Goal: Task Accomplishment & Management: Complete application form

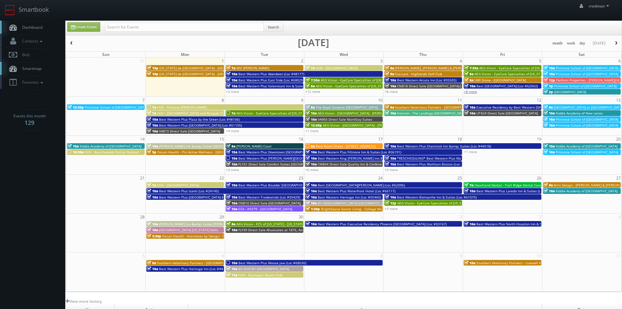
click at [471, 91] on link "+8 more" at bounding box center [470, 91] width 13 height 5
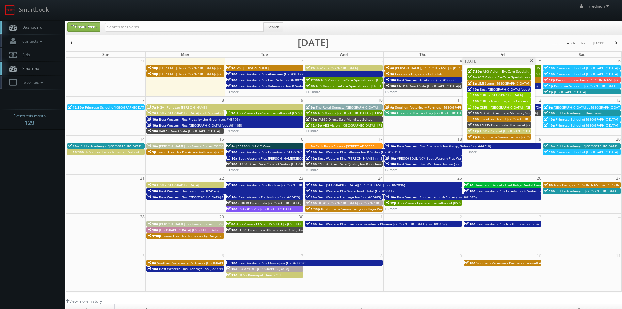
click at [494, 99] on span "CBRE - Anson Logistics Center - Bldg 8A" at bounding box center [511, 101] width 62 height 5
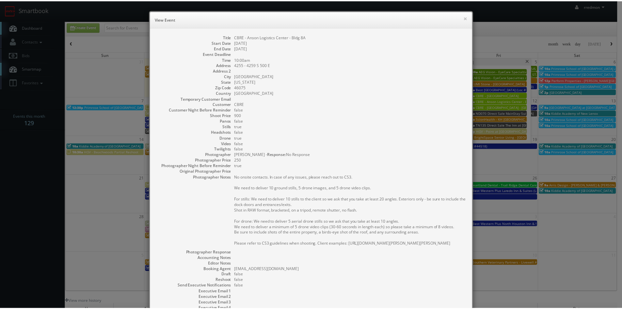
scroll to position [82, 0]
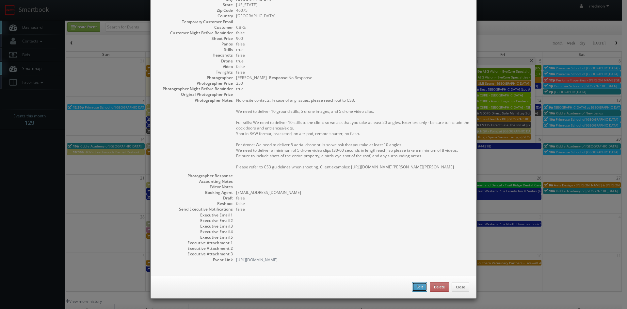
click at [413, 285] on button "Edit" at bounding box center [419, 287] width 15 height 10
type input "CBRE - Anson Logistics Center - Bldg 8A"
type input "4255 - 4259 S 500 E"
type input "Whitestown"
type input "46075"
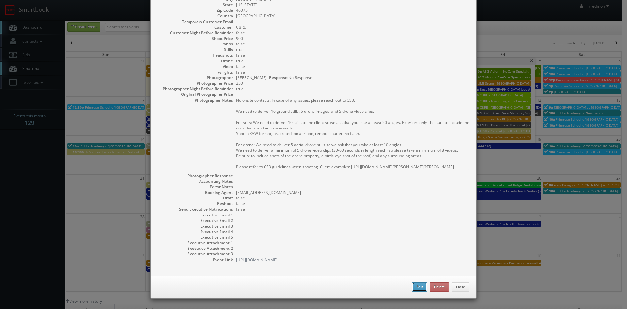
type input "900"
checkbox input "true"
type input "09/05/2025"
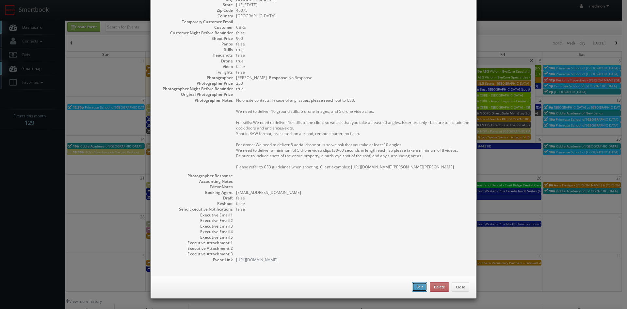
type input "10:00am"
checkbox input "true"
type textarea "No onsite contacts. In case of any issues, please reach out to CS3. We need to …"
select select "[US_STATE]"
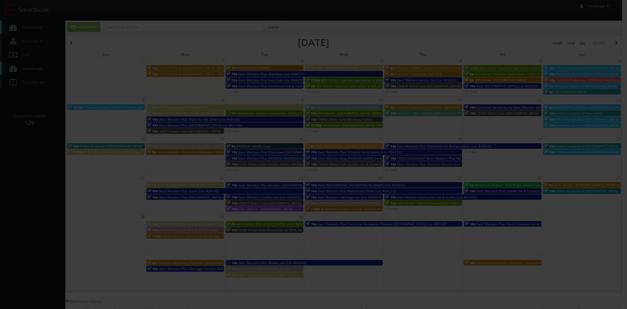
type input "900"
type input "250"
select select "realestate@mg.cs3calendar.com"
select select "contact@focusonstudio.com"
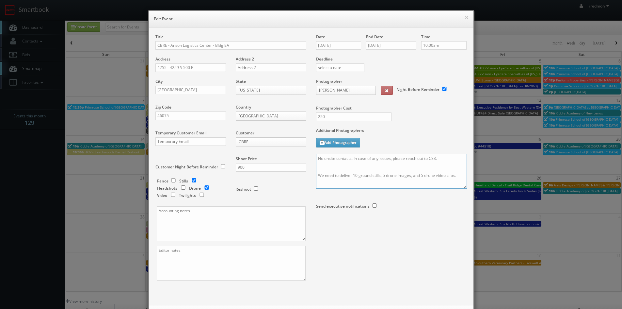
click at [316, 159] on textarea "No onsite contacts. In case of any issues, please reach out to CS3. We need to …" at bounding box center [391, 171] width 151 height 35
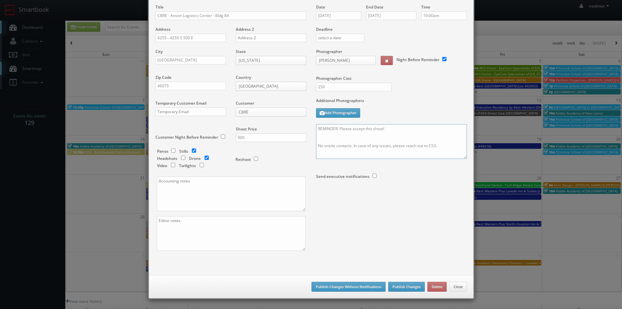
type textarea "REMINDER: Please accept this shoot! No onsite contacts. In case of any issues, …"
click at [406, 286] on button "Publish Changes" at bounding box center [406, 286] width 37 height 10
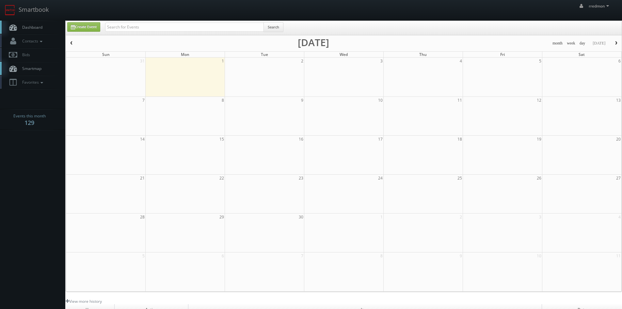
click at [30, 26] on span "Dashboard" at bounding box center [31, 27] width 24 height 6
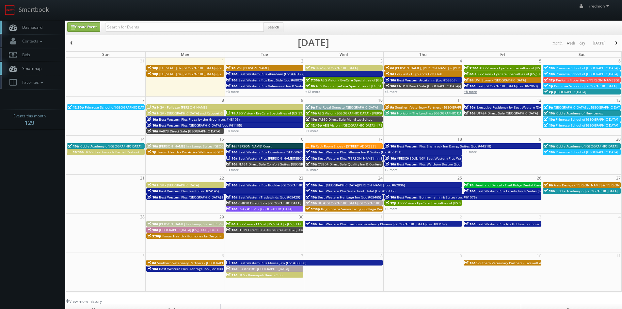
click at [476, 91] on link "+8 more" at bounding box center [470, 91] width 13 height 5
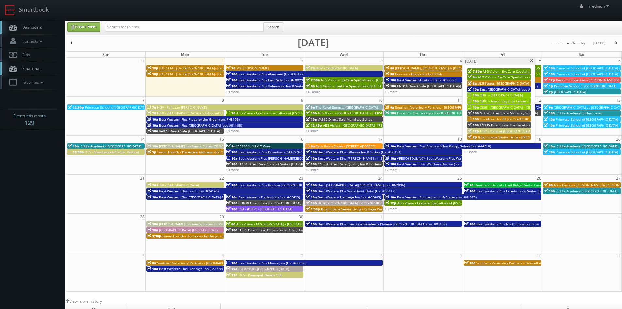
click at [489, 107] on span "CBRE - [GEOGRAPHIC_DATA] - [GEOGRAPHIC_DATA] 2" at bounding box center [520, 107] width 81 height 5
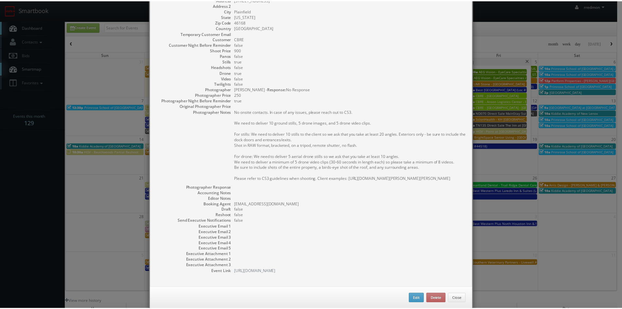
scroll to position [82, 0]
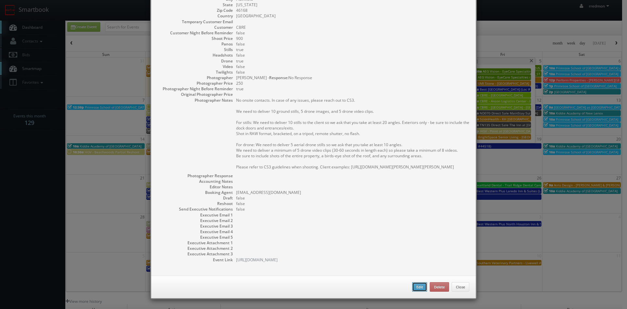
drag, startPoint x: 413, startPoint y: 286, endPoint x: 412, endPoint y: 282, distance: 4.4
click at [413, 286] on button "Edit" at bounding box center [419, 287] width 15 height 10
type input "CBRE - [GEOGRAPHIC_DATA] - [GEOGRAPHIC_DATA] 2"
type input "776 Columbia Road"
type input "Plainfield"
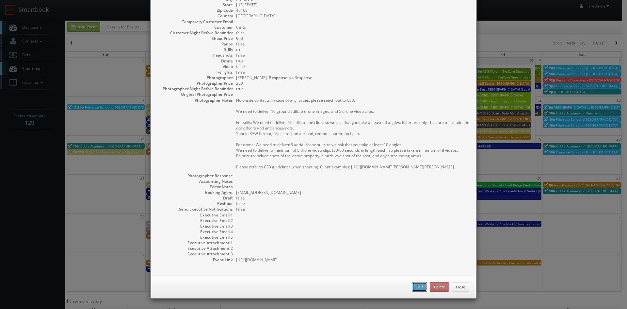
type input "46168"
type input "900"
checkbox input "true"
type input "[DATE]"
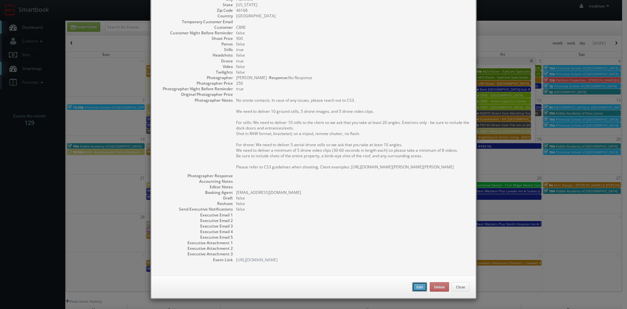
type input "[DATE]"
type input "10:00am"
checkbox input "true"
type textarea "No onsite contacts. In case of any issues, please reach out to CS3. We need to …"
select select "[US_STATE]"
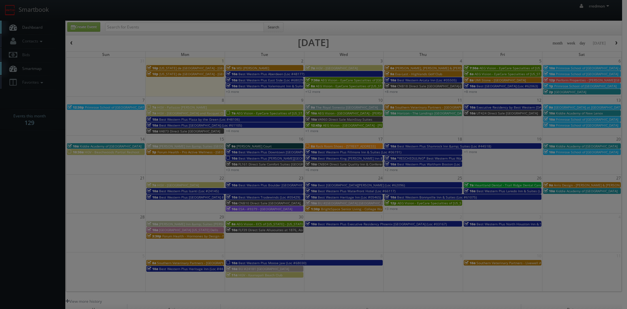
type input "900"
type input "250"
select select "[EMAIL_ADDRESS][DOMAIN_NAME]"
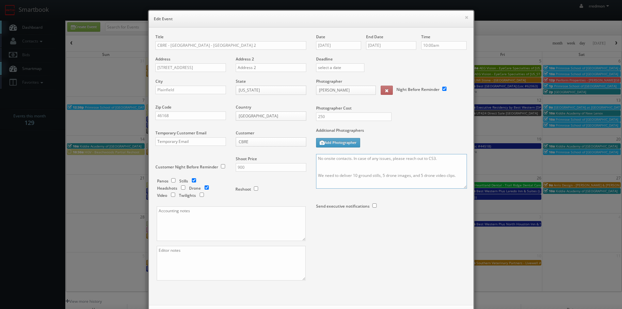
click at [316, 159] on textarea "No onsite contacts. In case of any issues, please reach out to CS3. We need to …" at bounding box center [391, 171] width 151 height 35
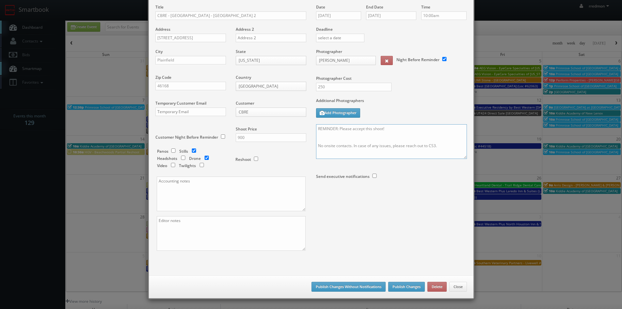
scroll to position [33, 0]
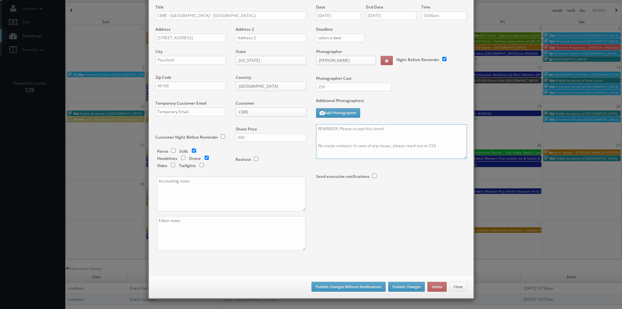
type textarea "REMINDER: Please accept this shoot! No onsite contacts. In case of any issues, …"
click at [389, 289] on button "Publish Changes" at bounding box center [406, 286] width 37 height 10
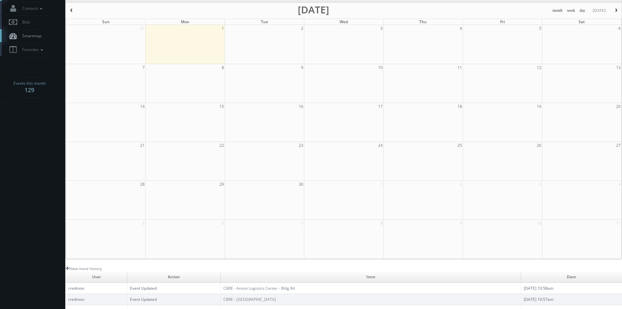
scroll to position [0, 0]
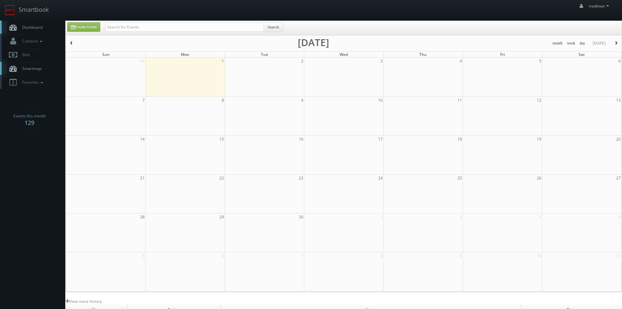
click at [36, 27] on span "Dashboard" at bounding box center [31, 27] width 24 height 6
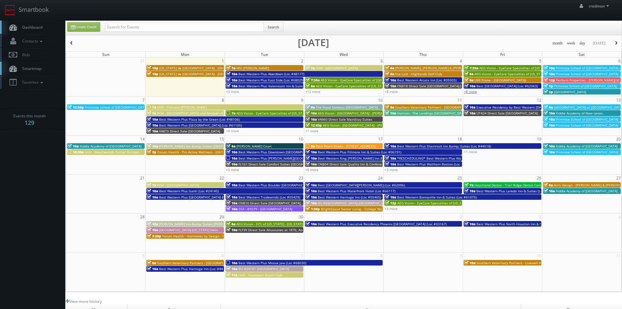
click at [471, 92] on link "+8 more" at bounding box center [470, 91] width 13 height 5
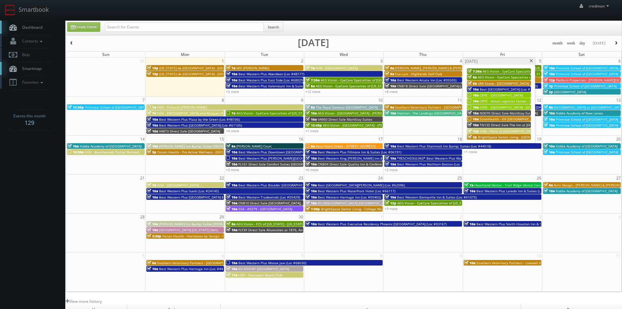
click at [530, 60] on span at bounding box center [531, 61] width 4 height 4
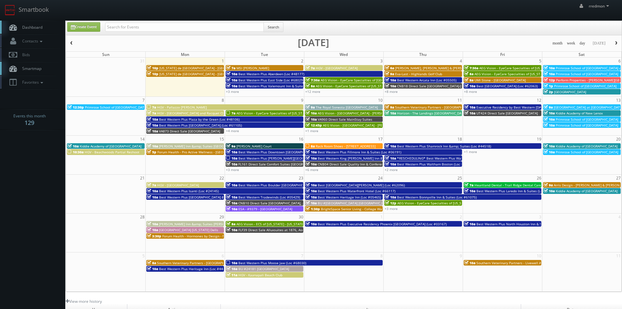
click at [186, 105] on span "HGV - Pallazzo [PERSON_NAME]" at bounding box center [182, 107] width 50 height 5
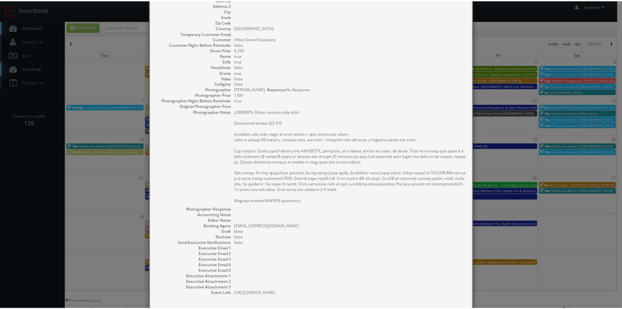
scroll to position [98, 0]
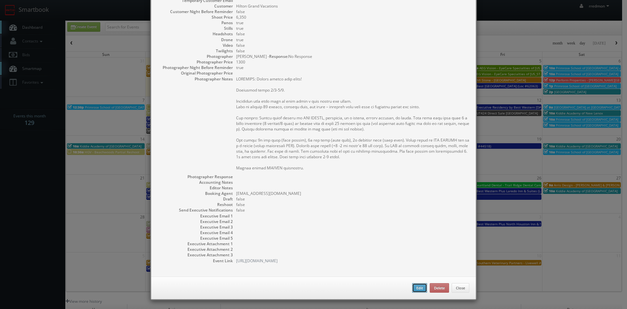
click at [417, 286] on button "Edit" at bounding box center [419, 288] width 15 height 10
type input "HGV - Pallazzo [PERSON_NAME]"
type input "6,350"
checkbox input "true"
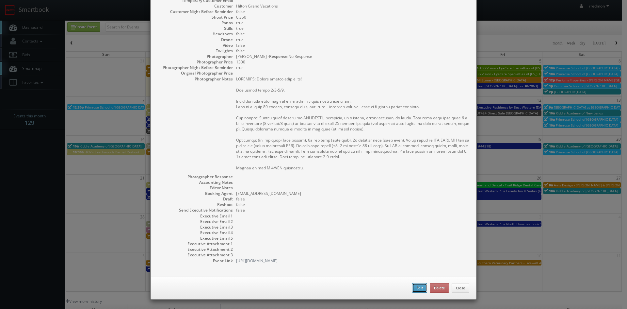
checkbox input "true"
type input "09/08/2025"
type input "09/09/2025"
type input "7:00am"
checkbox input "true"
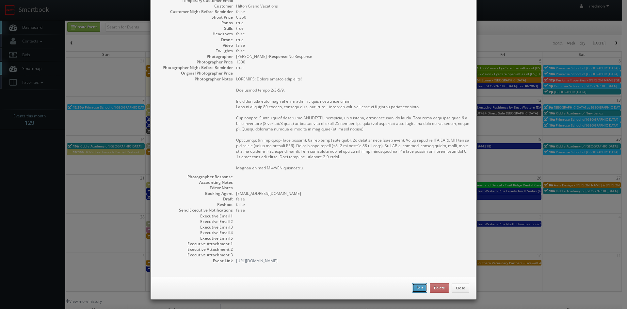
type textarea "REMINDER: Please accept this shoot! Overnight stays 9/7-9/9. Finalized shot lis…"
type input "6,350"
type input "1300"
select select "fake87@mg.cs3calendar.com"
select select "info@matteogebbia.it"
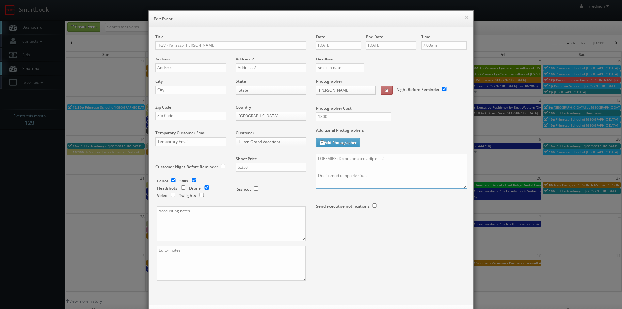
click at [392, 160] on textarea at bounding box center [391, 171] width 151 height 35
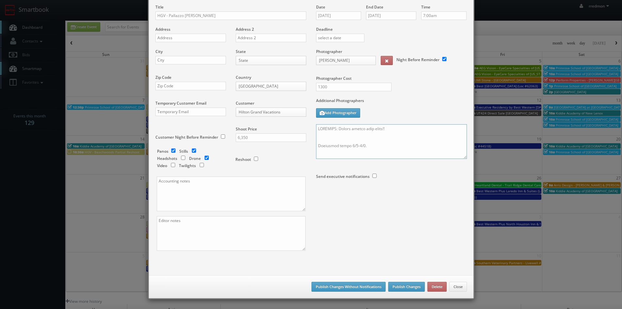
type textarea "REMINDER: Please accept this shoot!! Overnight stays 9/7-9/9. Finalized shot li…"
click at [416, 287] on button "Publish Changes" at bounding box center [406, 286] width 37 height 10
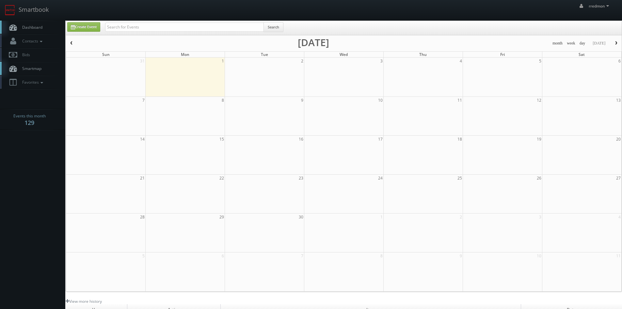
click at [37, 28] on span "Dashboard" at bounding box center [31, 27] width 24 height 6
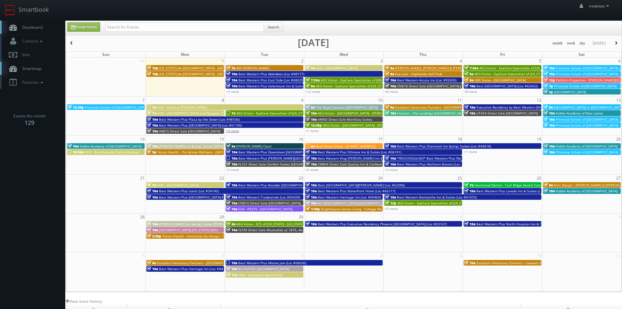
click at [235, 131] on link "+4 more" at bounding box center [232, 130] width 13 height 5
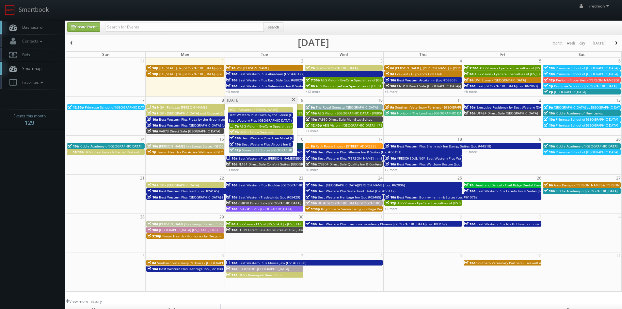
click at [260, 125] on span "AEG Vision - EyeCare Specialties of [US_STATE] – EyeCare in [GEOGRAPHIC_DATA]" at bounding box center [303, 126] width 126 height 5
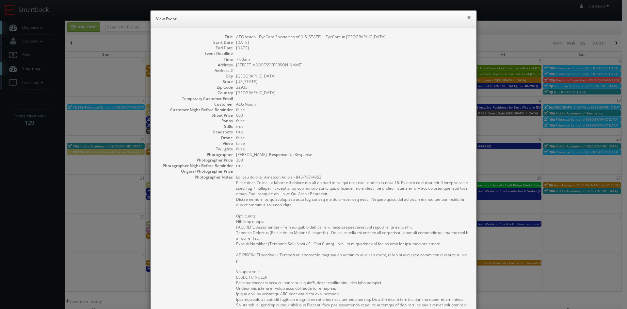
click at [467, 19] on button "×" at bounding box center [469, 17] width 4 height 5
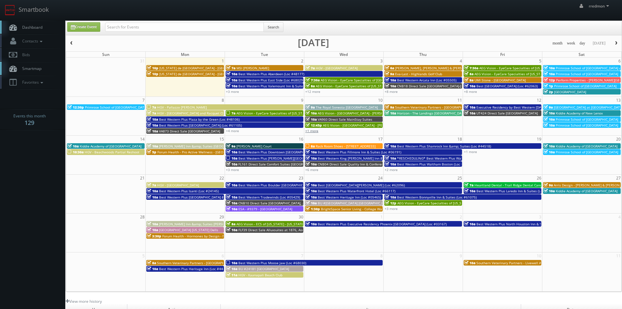
click at [312, 131] on link "+1 more" at bounding box center [311, 130] width 13 height 5
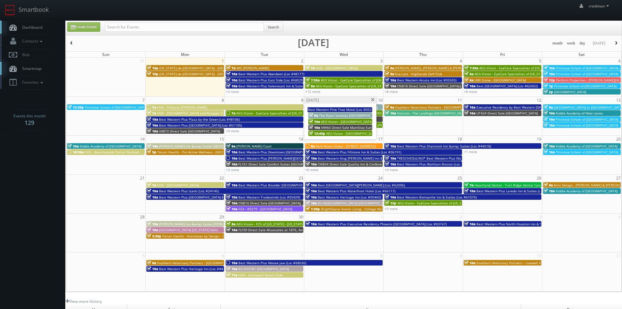
click at [372, 99] on span at bounding box center [373, 100] width 4 height 4
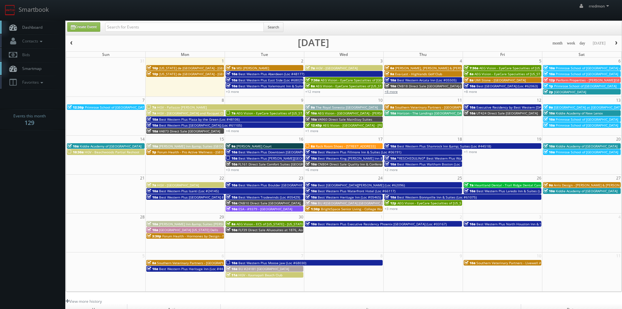
click at [394, 92] on link "+8 more" at bounding box center [391, 91] width 13 height 5
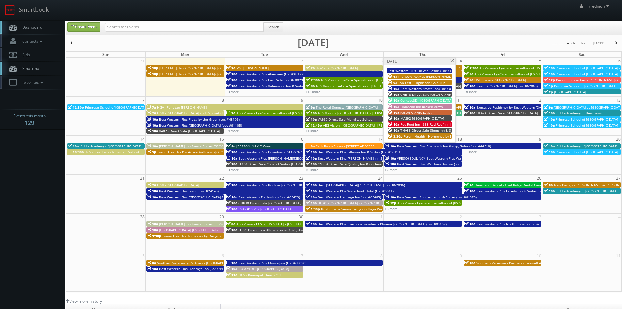
click at [450, 61] on span at bounding box center [452, 61] width 4 height 4
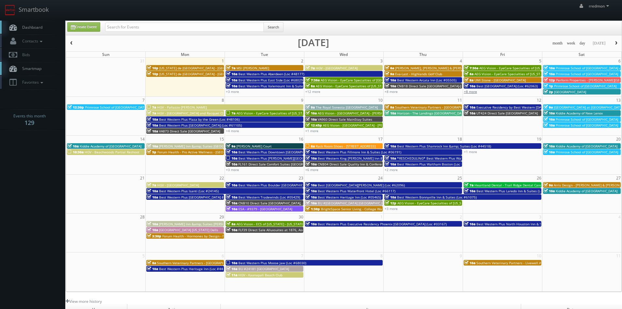
click at [468, 91] on link "+8 more" at bounding box center [470, 91] width 13 height 5
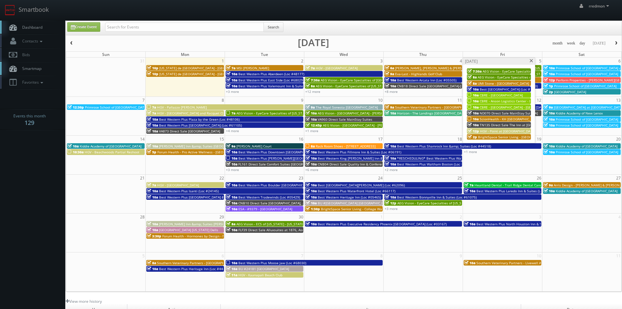
click at [489, 118] on span "ScionHealth - KH [GEOGRAPHIC_DATA][US_STATE]" at bounding box center [518, 119] width 77 height 5
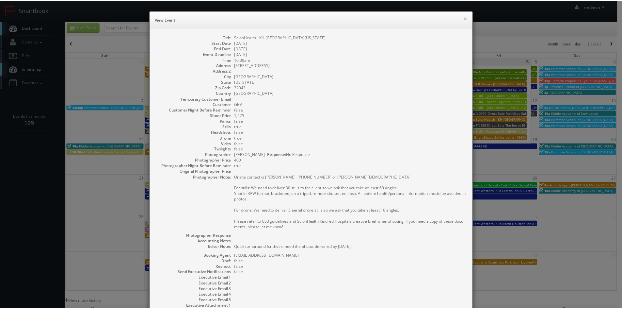
scroll to position [63, 0]
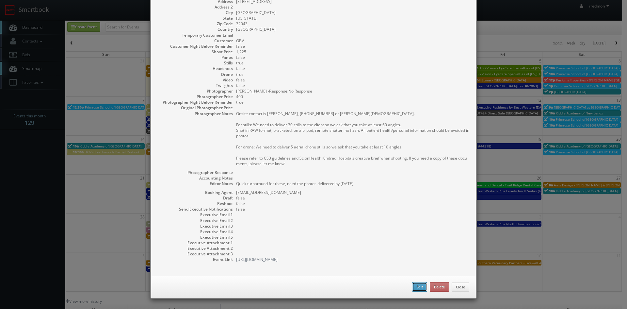
click at [412, 287] on button "Edit" at bounding box center [419, 287] width 15 height 10
type input "ScionHealth - KH [GEOGRAPHIC_DATA][US_STATE]"
type input "801 Oak Street"
type input "Green Cove Springs"
type input "32043"
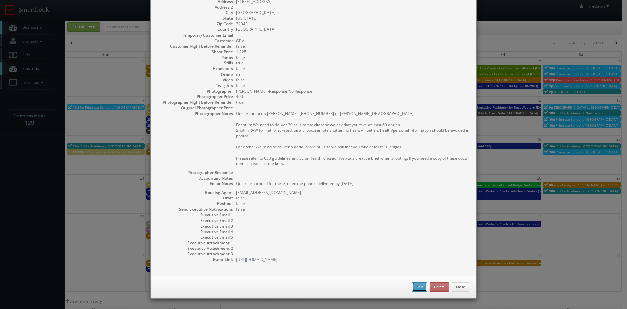
type input "1,225"
checkbox input "true"
type textarea "Quick turnaround for these, need the photos delivered by September 15th!"
type input "[DATE]"
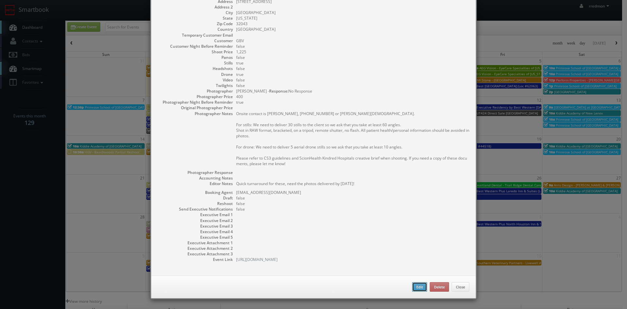
type input "[DATE]"
type input "10:00am"
type input "09/15/2025"
checkbox input "true"
type textarea "Onsite contact is Susan Drago, 904-404-6798 or Alyssa Evangelista. For stills: …"
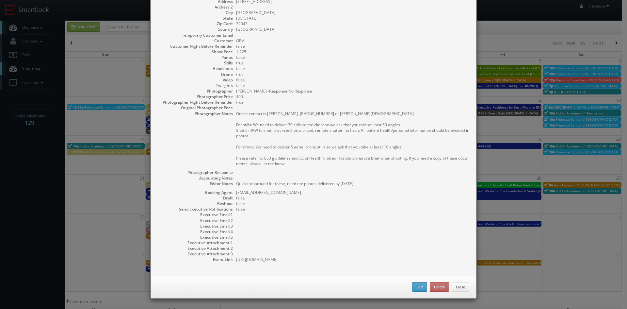
type input "1,225"
type input "400"
select select "[US_STATE]"
select select "fake72@mg.cs3calendar.com"
select select "[EMAIL_ADDRESS][DOMAIN_NAME]"
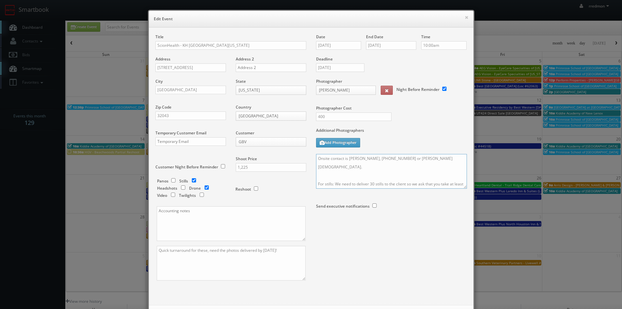
click at [316, 159] on textarea "Onsite contact is Susan Drago, 904-404-6798 or Alyssa Evangelista. For stills: …" at bounding box center [391, 171] width 151 height 35
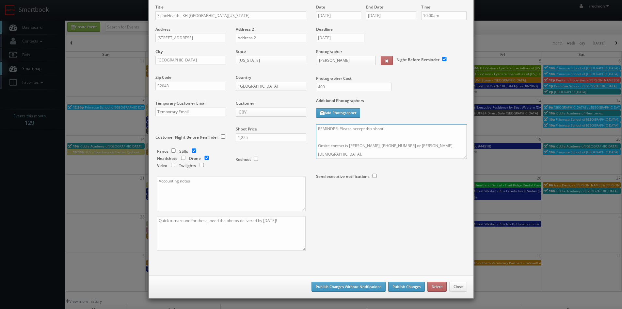
type textarea "REMINDER: Please accept this shoot! Onsite contact is Susan Drago, 904-404-6798…"
click at [399, 285] on button "Publish Changes" at bounding box center [406, 286] width 37 height 10
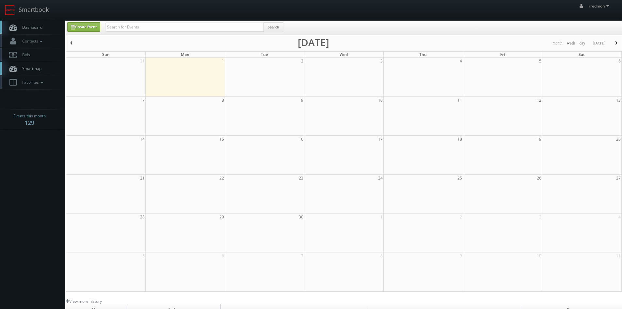
click at [32, 26] on span "Dashboard" at bounding box center [31, 27] width 24 height 6
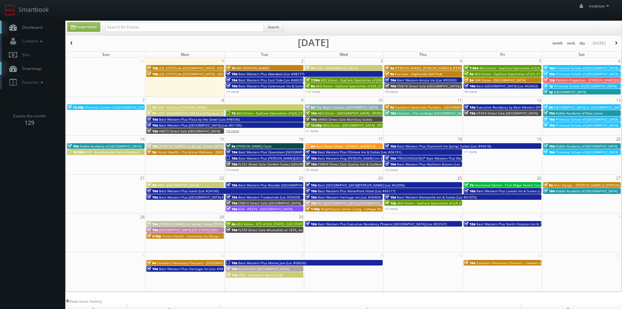
click at [233, 131] on link "+4 more" at bounding box center [232, 130] width 13 height 5
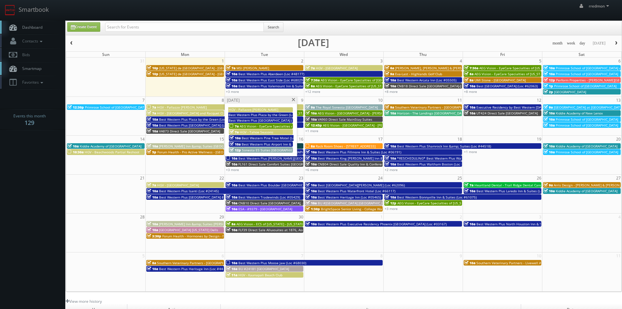
click at [259, 126] on span "AEG Vision - EyeCare Specialties of [US_STATE] – EyeCare in [GEOGRAPHIC_DATA]" at bounding box center [303, 126] width 126 height 5
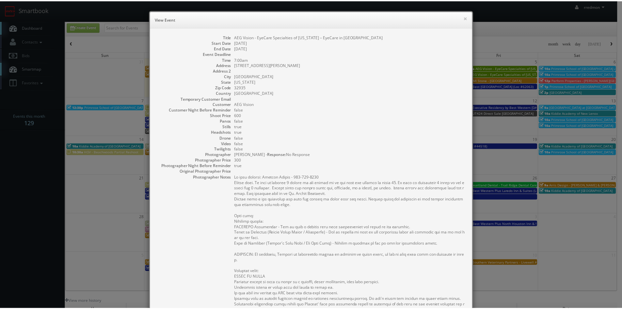
scroll to position [163, 0]
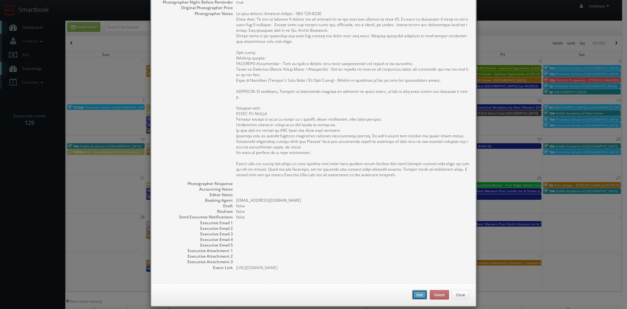
click at [412, 292] on button "Edit" at bounding box center [419, 295] width 15 height 10
type input "AEG Vision - EyeCare Specialties of [US_STATE] – EyeCare in [GEOGRAPHIC_DATA]"
type input "[STREET_ADDRESS][PERSON_NAME]"
type input "Melbourne"
type input "32935"
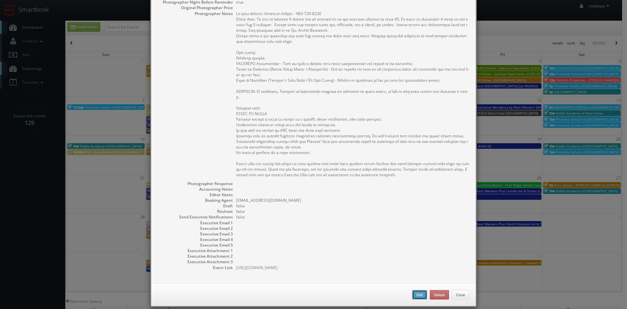
type input "600"
checkbox input "true"
type input "09/09/2025"
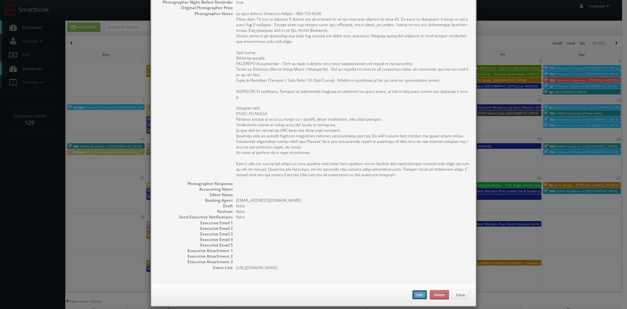
type input "7:00am"
checkbox input "true"
type textarea "On site contact: Alethea Zuniga - 321-720-5799 Stills only. We need to deliver …"
select select "[US_STATE]"
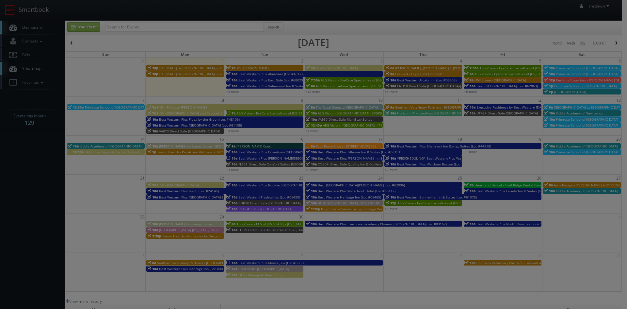
type input "600"
type input "300"
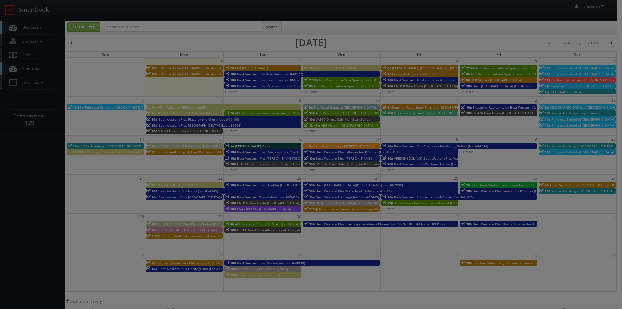
select select "fake4299@mg.cs3calendar.com"
select select "tonybrucecat@gmail.com"
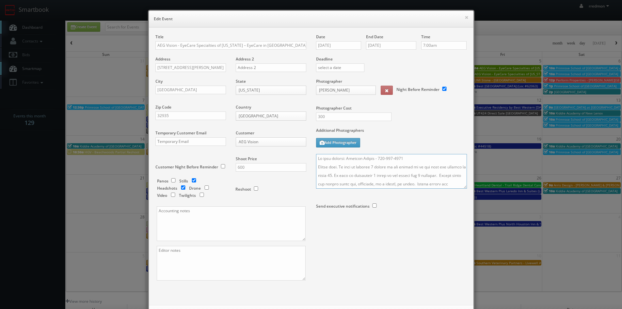
click at [316, 156] on textarea at bounding box center [391, 171] width 151 height 35
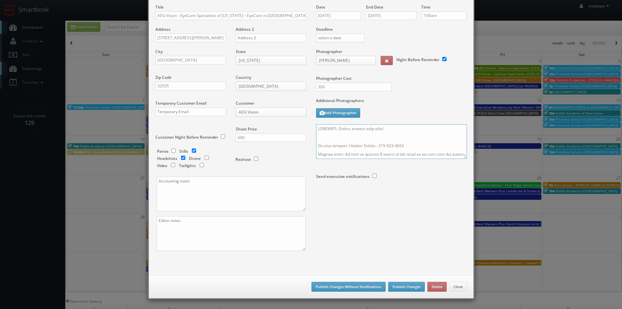
type textarea "REMINDER: Please accept this shoot! On site contact: Alethea Zuniga - 321-720-5…"
click at [408, 284] on button "Publish Changes" at bounding box center [406, 286] width 37 height 10
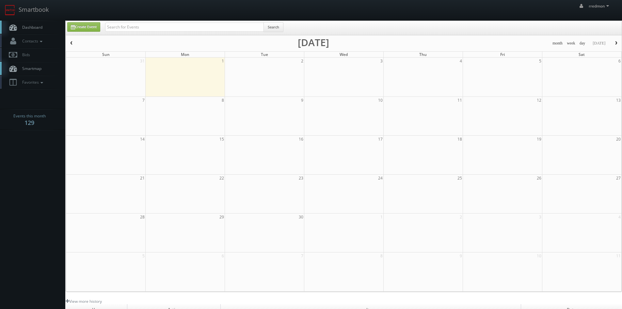
click at [28, 26] on span "Dashboard" at bounding box center [31, 27] width 24 height 6
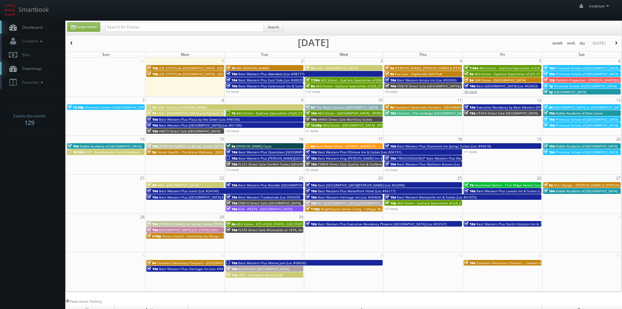
click at [472, 93] on link "+8 more" at bounding box center [470, 91] width 13 height 5
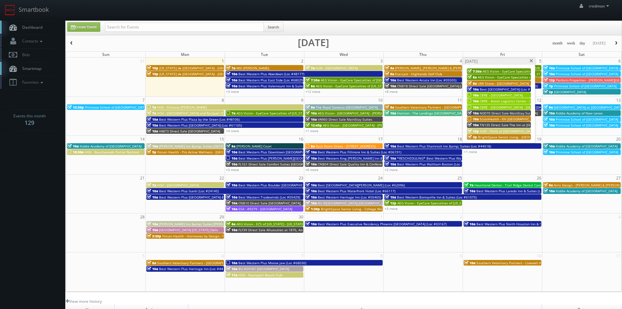
click at [531, 61] on span at bounding box center [531, 61] width 4 height 4
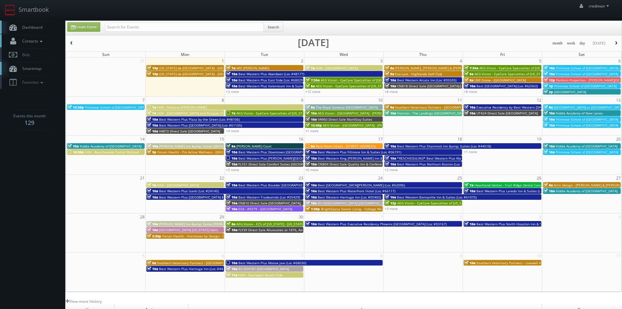
click at [41, 41] on icon at bounding box center [41, 41] width 6 height 5
click at [33, 70] on link "Add Photographer" at bounding box center [32, 70] width 65 height 9
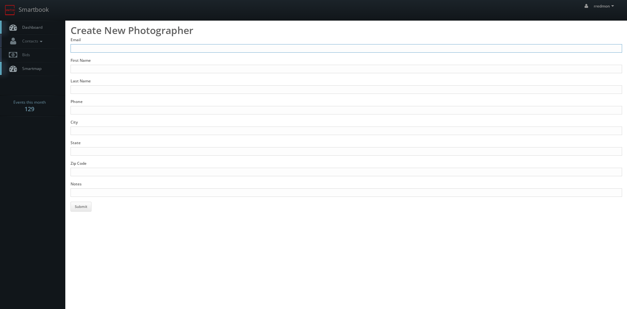
click at [129, 47] on input "Email" at bounding box center [347, 48] width 552 height 8
type input "[PERSON_NAME][EMAIL_ADDRESS][DOMAIN_NAME]"
click at [139, 66] on input "First Name" at bounding box center [347, 69] width 552 height 8
type input "[PERSON_NAME]"
click at [138, 86] on input "Last Name" at bounding box center [347, 89] width 552 height 8
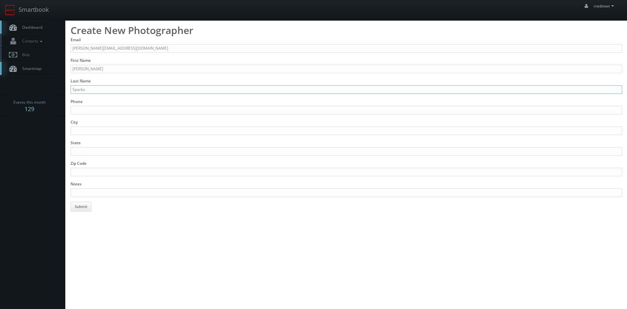
type input "Sparks"
click at [135, 107] on input "Phone" at bounding box center [347, 110] width 552 height 8
click at [160, 110] on input "Phone" at bounding box center [347, 110] width 552 height 8
type input "[PHONE_NUMBER]"
click at [156, 128] on input "City" at bounding box center [347, 130] width 552 height 8
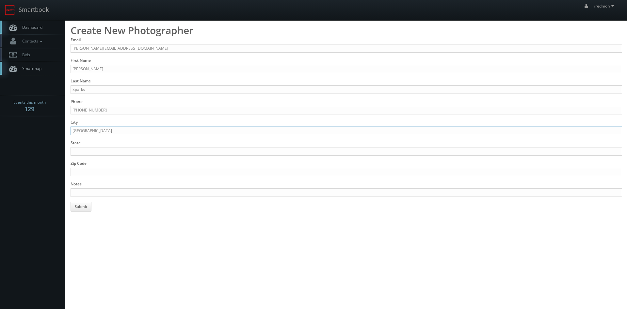
type input "[GEOGRAPHIC_DATA]"
click at [203, 149] on input "State" at bounding box center [347, 151] width 552 height 8
type input "MI"
click at [193, 171] on input "Zip Code" at bounding box center [347, 172] width 552 height 8
click at [243, 168] on input "Zip Code" at bounding box center [347, 172] width 552 height 8
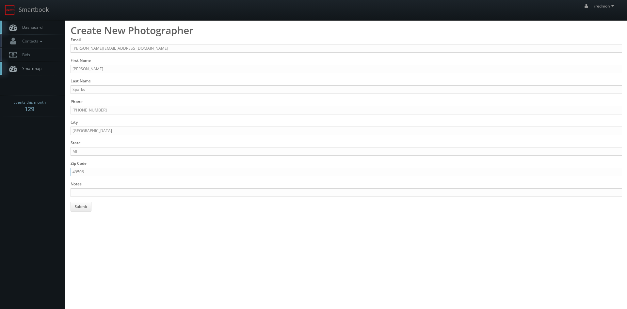
type input "49506"
click at [238, 191] on input "Notes" at bounding box center [347, 192] width 552 height 8
paste input "www.davidjsparks.com"
type input "Stills, panos, drone, added 9/1/25, www.davidjsparks.com"
click at [82, 205] on button "Submit" at bounding box center [81, 206] width 21 height 10
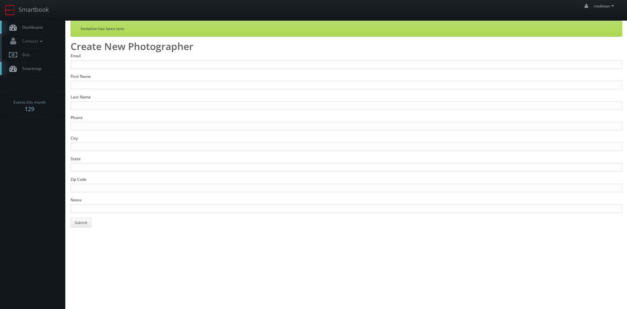
click at [46, 29] on link "Dashboard" at bounding box center [32, 27] width 65 height 13
